Goal: Information Seeking & Learning: Learn about a topic

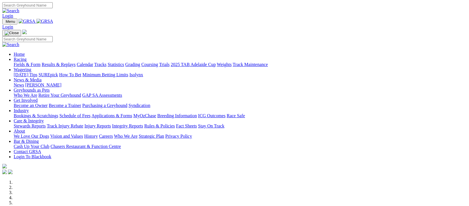
scroll to position [114, 0]
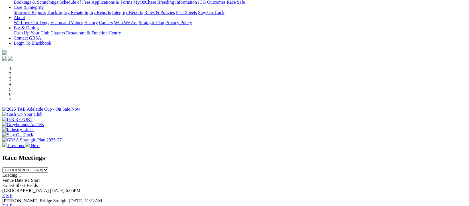
click at [13, 193] on link "F" at bounding box center [11, 195] width 3 height 5
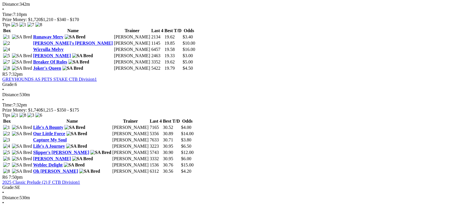
scroll to position [569, 0]
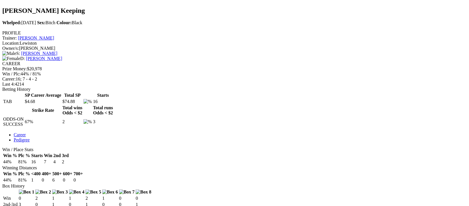
scroll to position [38, 0]
